Goal: Use online tool/utility

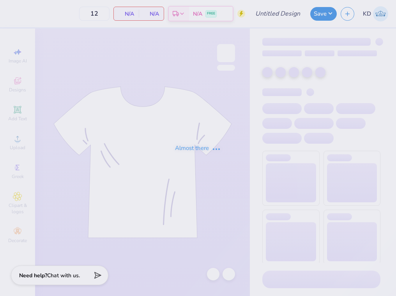
type input "idea 2- senior parent tees"
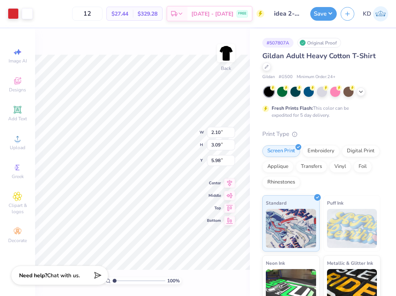
type input "1.56"
type input "3.17"
type input "5.89"
type input "5.80"
type input "1.90"
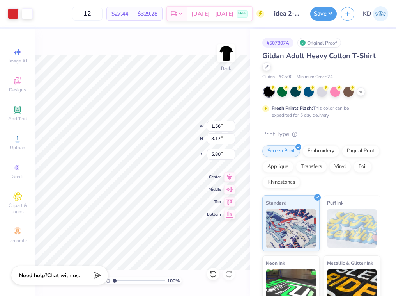
type input "3.14"
type input "5.83"
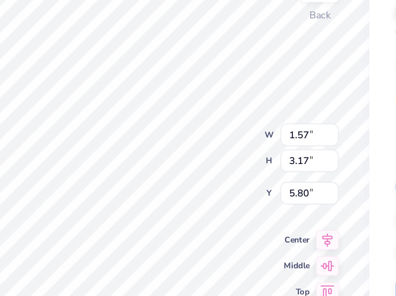
type input "1.57"
type input "3.17"
type input "5.80"
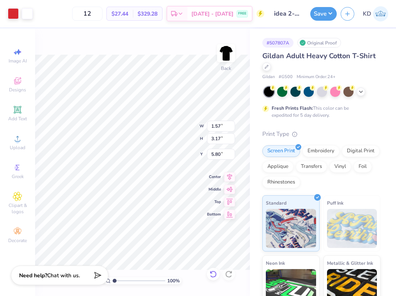
click at [210, 274] on icon at bounding box center [214, 274] width 8 height 8
type input "1.90"
type input "3.14"
type input "5.83"
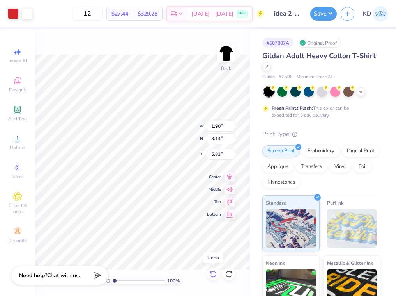
click at [210, 274] on icon at bounding box center [214, 274] width 8 height 8
type input "1.56"
type input "3.17"
click at [210, 274] on icon at bounding box center [214, 274] width 8 height 8
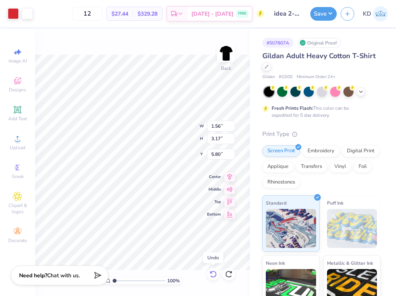
type input "5.89"
click at [210, 274] on icon at bounding box center [214, 274] width 8 height 8
